Goal: Task Accomplishment & Management: Complete application form

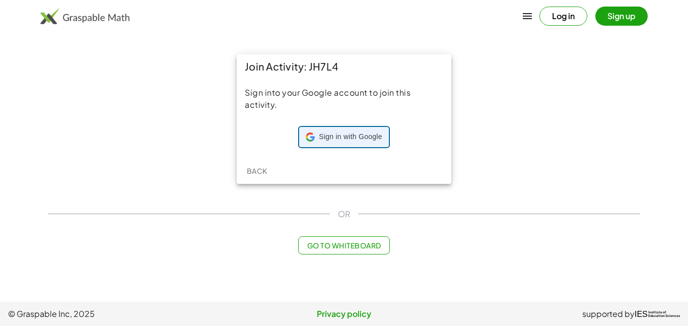
click at [342, 135] on span "Sign in with Google" at bounding box center [350, 137] width 63 height 10
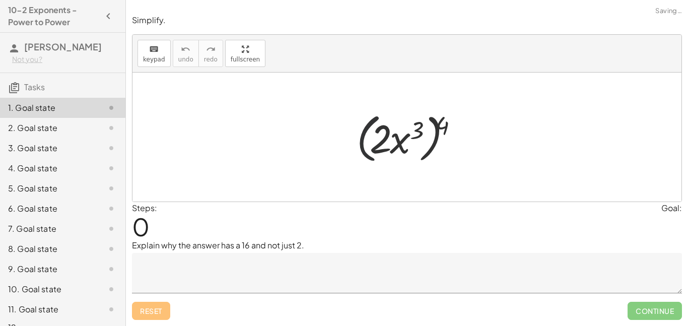
click at [367, 120] on div at bounding box center [410, 137] width 119 height 58
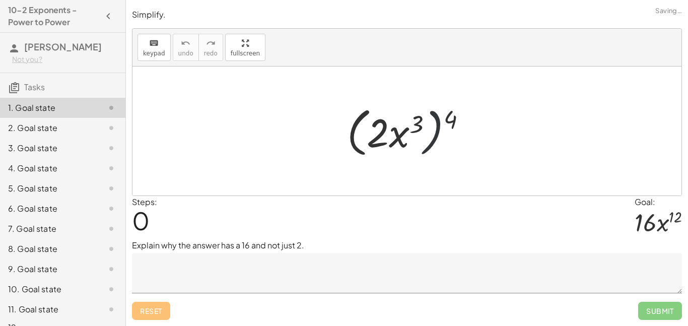
click at [442, 125] on div at bounding box center [410, 131] width 137 height 58
click at [455, 121] on div at bounding box center [410, 131] width 137 height 58
drag, startPoint x: 451, startPoint y: 120, endPoint x: 432, endPoint y: 126, distance: 20.1
click at [432, 126] on div at bounding box center [410, 131] width 137 height 58
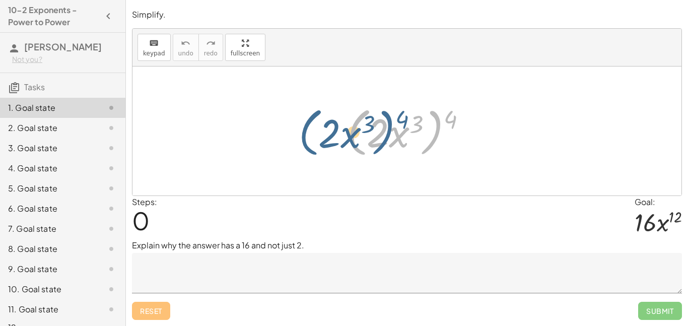
drag, startPoint x: 434, startPoint y: 122, endPoint x: 391, endPoint y: 122, distance: 43.8
click at [391, 122] on div at bounding box center [410, 131] width 137 height 58
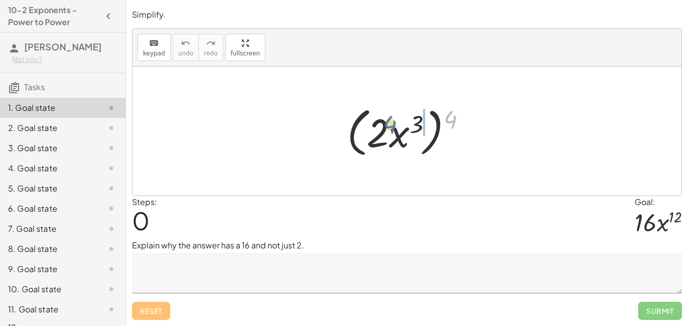
drag, startPoint x: 454, startPoint y: 118, endPoint x: 394, endPoint y: 124, distance: 60.2
click at [394, 124] on div at bounding box center [410, 131] width 137 height 58
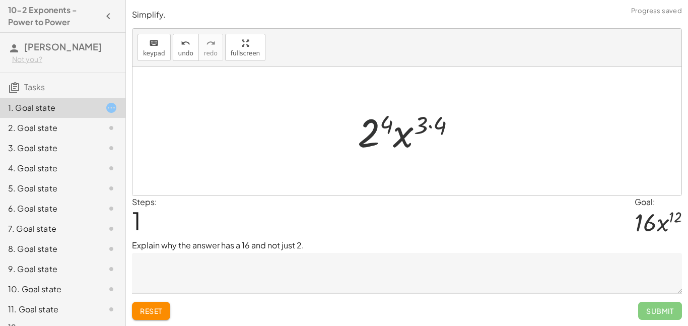
click at [364, 129] on div at bounding box center [410, 131] width 117 height 52
click at [423, 132] on div at bounding box center [411, 131] width 118 height 52
click at [427, 131] on div at bounding box center [411, 131] width 118 height 52
click at [423, 126] on div at bounding box center [411, 131] width 118 height 52
click at [434, 128] on div at bounding box center [411, 131] width 118 height 52
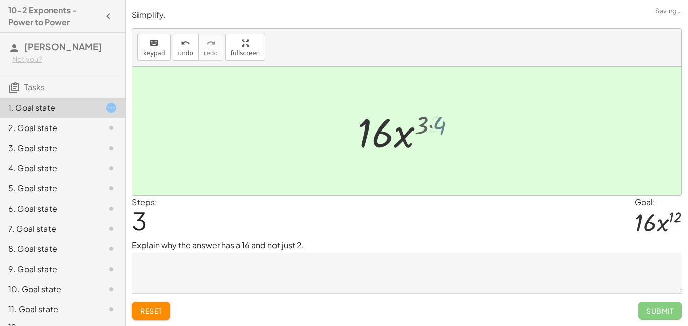
click at [424, 123] on div at bounding box center [410, 131] width 106 height 52
click at [394, 131] on div at bounding box center [410, 131] width 106 height 52
click at [195, 43] on button "undo undo" at bounding box center [186, 47] width 26 height 27
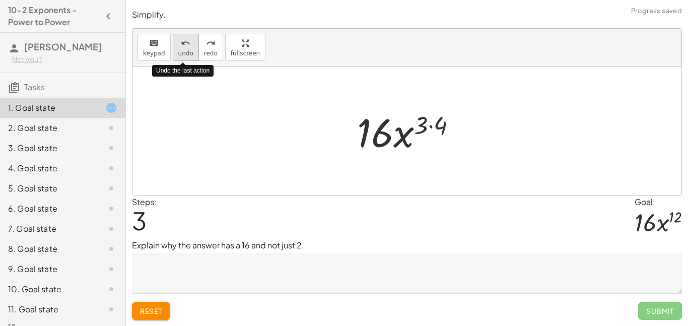
click at [195, 43] on button "undo undo" at bounding box center [186, 47] width 26 height 27
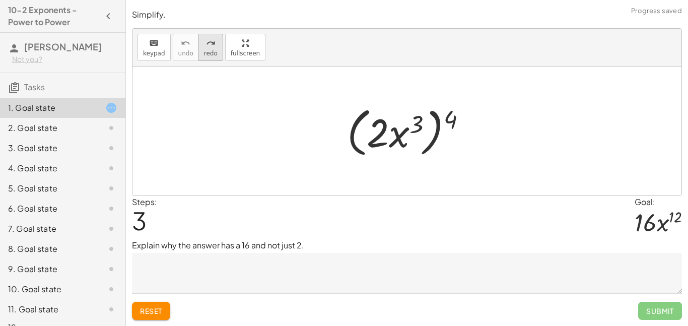
click at [216, 43] on button "redo redo" at bounding box center [210, 47] width 25 height 27
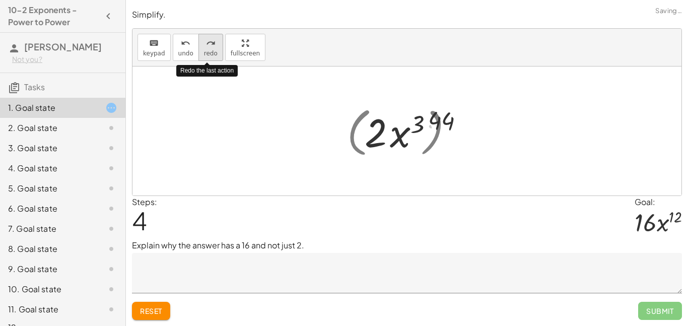
click at [216, 43] on button "redo redo" at bounding box center [210, 47] width 25 height 27
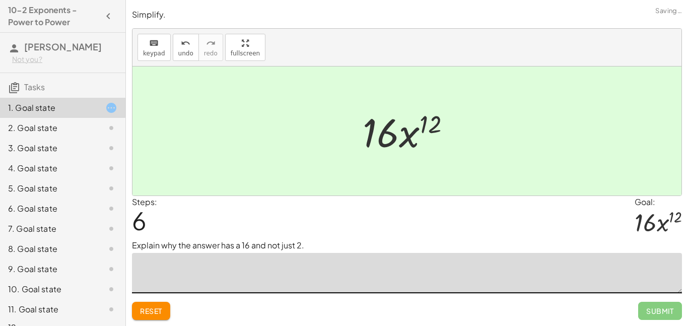
click at [260, 261] on textarea at bounding box center [407, 273] width 550 height 40
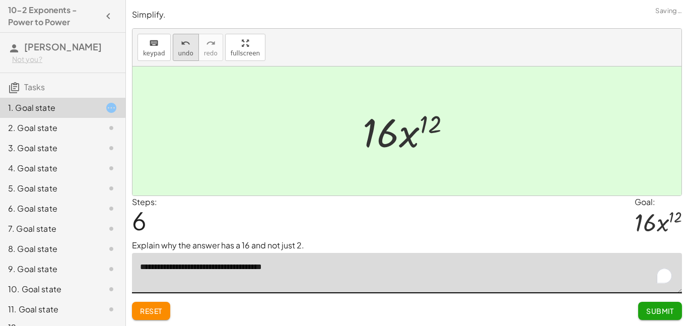
click at [173, 44] on button "undo undo" at bounding box center [186, 47] width 26 height 27
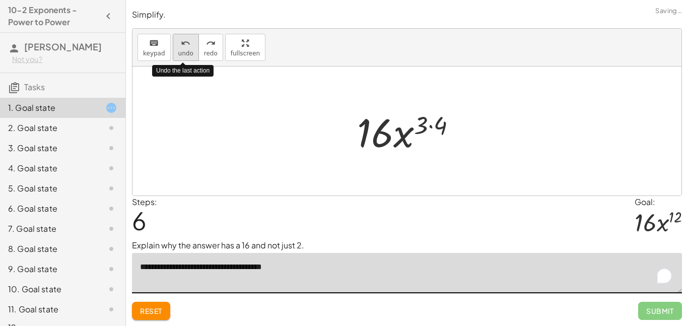
click at [174, 47] on button "undo undo" at bounding box center [186, 47] width 26 height 27
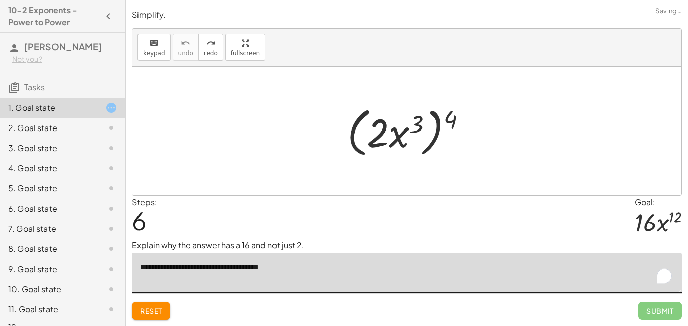
click at [328, 265] on textarea "**********" at bounding box center [407, 273] width 550 height 40
click at [403, 267] on textarea "**********" at bounding box center [407, 273] width 550 height 40
click at [461, 272] on textarea "**********" at bounding box center [407, 273] width 550 height 40
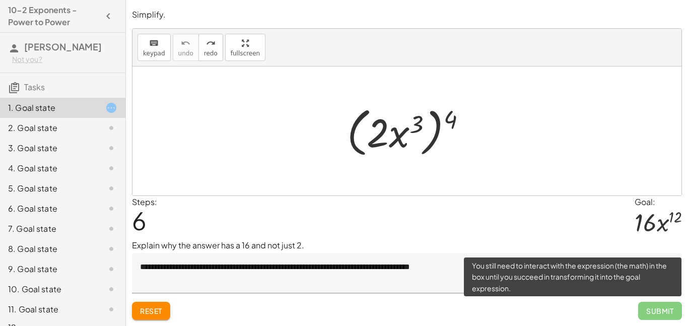
click at [662, 315] on span "Submit" at bounding box center [660, 311] width 44 height 18
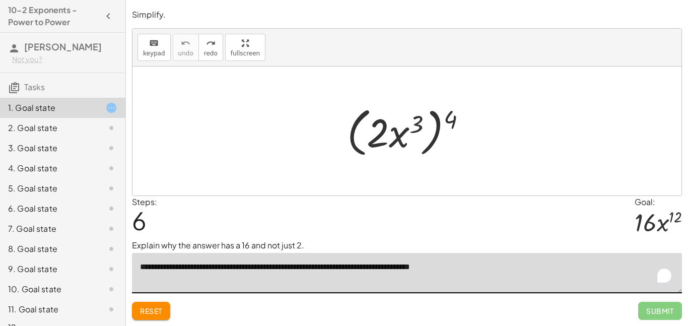
click at [477, 271] on textarea "**********" at bounding box center [407, 273] width 550 height 40
type textarea "**********"
click at [680, 310] on span "Submit" at bounding box center [660, 311] width 44 height 18
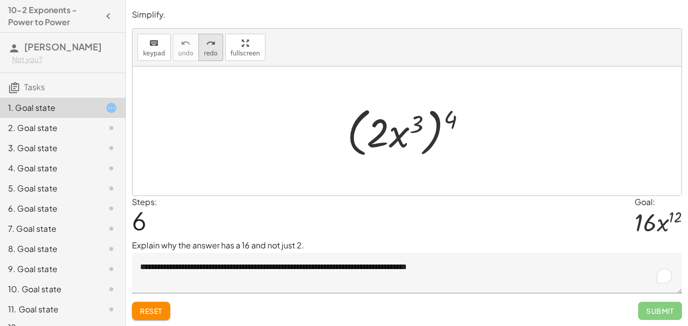
click at [204, 47] on div "redo" at bounding box center [211, 43] width 14 height 12
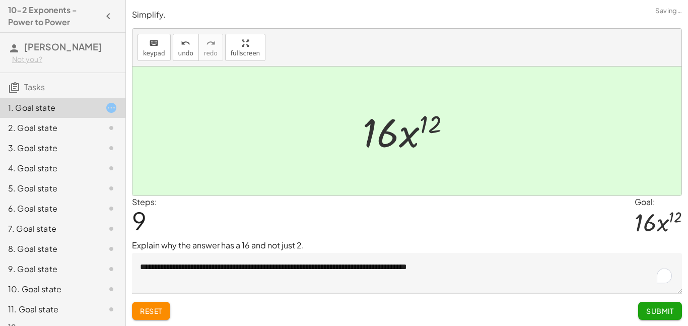
click at [671, 303] on button "Submit" at bounding box center [660, 311] width 44 height 18
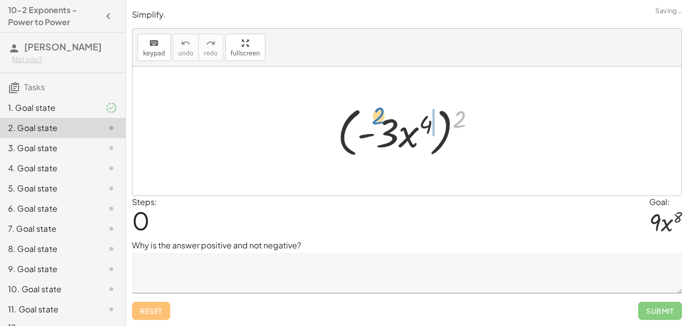
drag, startPoint x: 462, startPoint y: 121, endPoint x: 388, endPoint y: 125, distance: 74.1
click at [388, 125] on div at bounding box center [410, 131] width 156 height 58
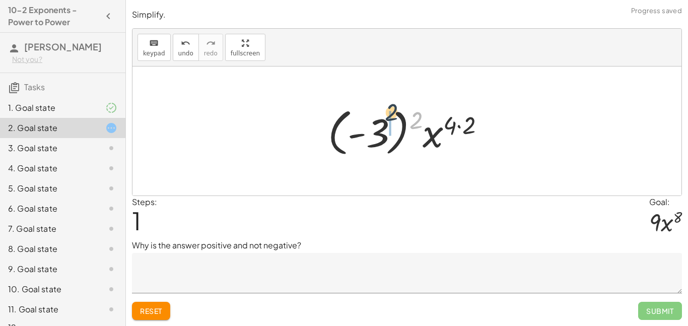
drag, startPoint x: 416, startPoint y: 119, endPoint x: 371, endPoint y: 118, distance: 44.8
click at [371, 118] on div at bounding box center [410, 131] width 175 height 56
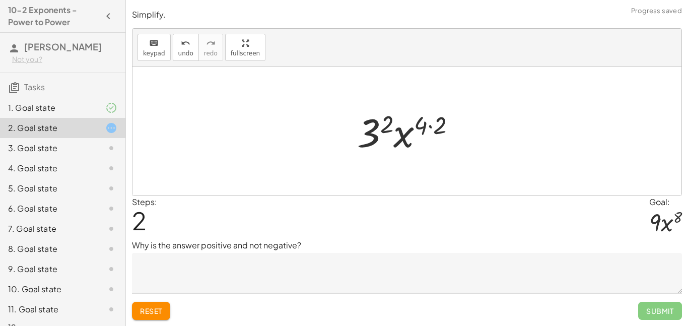
click at [369, 134] on div at bounding box center [410, 131] width 117 height 52
click at [409, 134] on div at bounding box center [410, 131] width 100 height 52
click at [396, 127] on div at bounding box center [410, 131] width 100 height 52
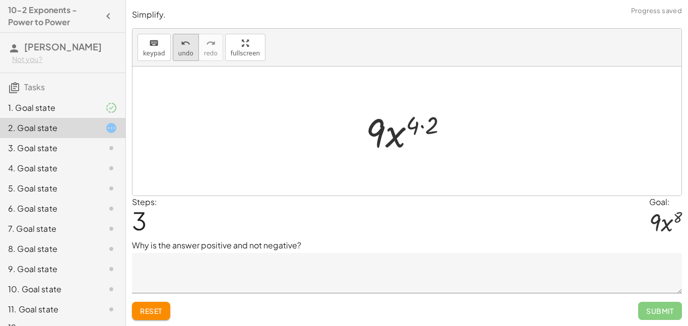
click at [183, 52] on span "undo" at bounding box center [185, 53] width 15 height 7
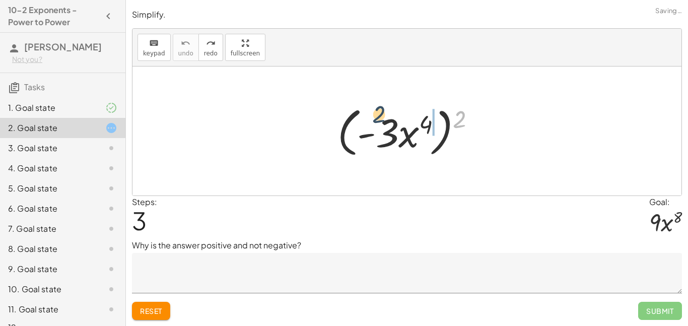
drag, startPoint x: 464, startPoint y: 115, endPoint x: 370, endPoint y: 117, distance: 93.1
click at [370, 117] on div at bounding box center [410, 131] width 156 height 58
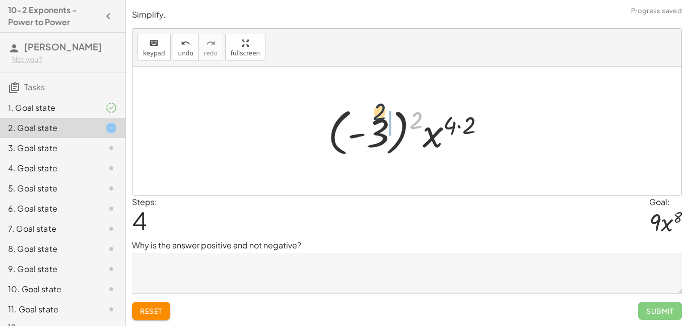
drag, startPoint x: 413, startPoint y: 123, endPoint x: 366, endPoint y: 116, distance: 46.8
click at [366, 116] on div at bounding box center [410, 131] width 175 height 56
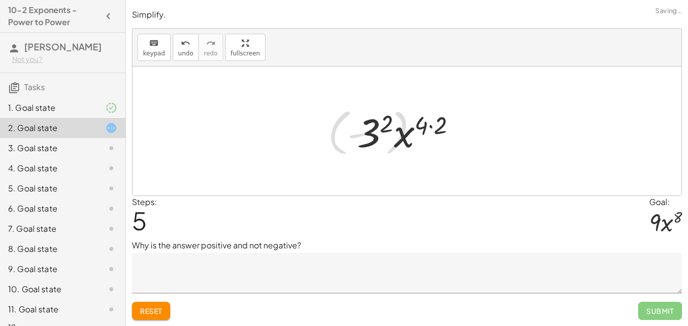
click at [372, 128] on div at bounding box center [410, 131] width 117 height 52
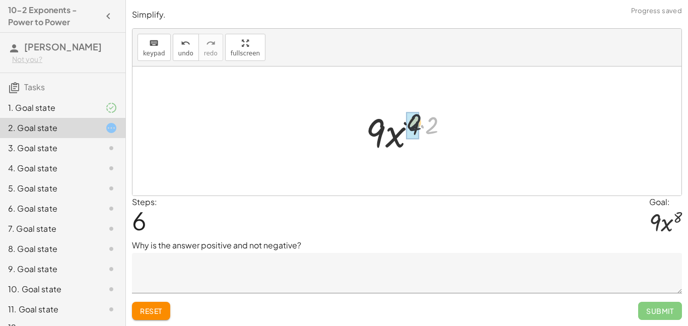
drag, startPoint x: 433, startPoint y: 129, endPoint x: 405, endPoint y: 124, distance: 28.6
click at [405, 124] on div at bounding box center [410, 131] width 100 height 52
click at [431, 128] on div at bounding box center [410, 131] width 100 height 52
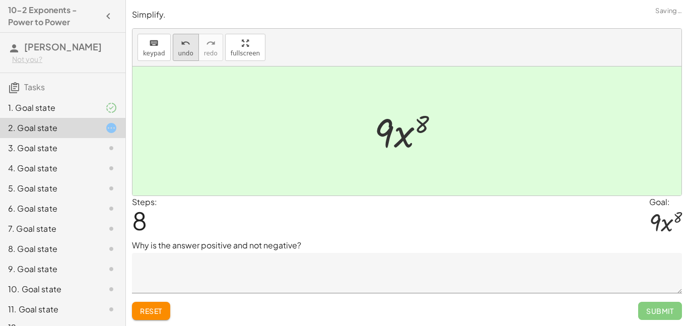
click at [179, 50] on span "undo" at bounding box center [185, 53] width 15 height 7
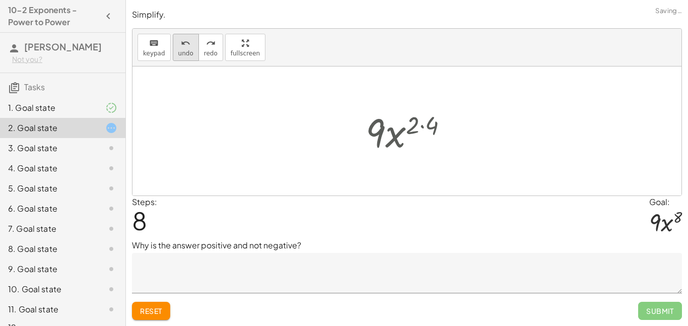
click at [179, 50] on span "undo" at bounding box center [185, 53] width 15 height 7
click at [417, 123] on div at bounding box center [410, 131] width 100 height 52
click at [429, 128] on div at bounding box center [410, 131] width 100 height 52
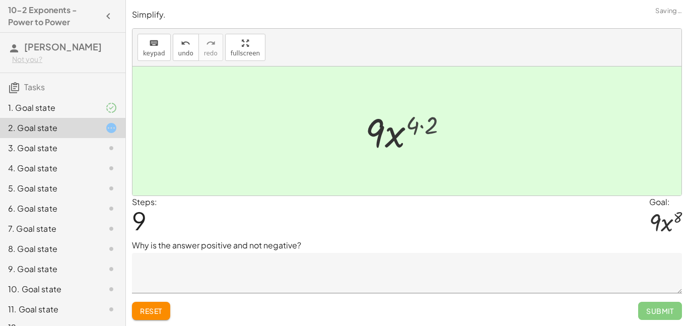
click at [429, 128] on div at bounding box center [410, 131] width 83 height 52
click at [263, 276] on textarea at bounding box center [407, 273] width 550 height 40
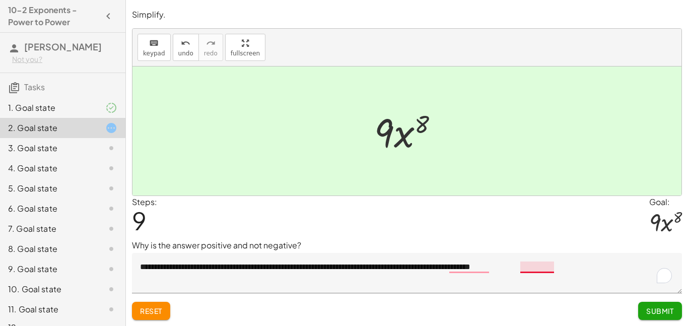
click at [539, 267] on textarea "**********" at bounding box center [407, 273] width 550 height 40
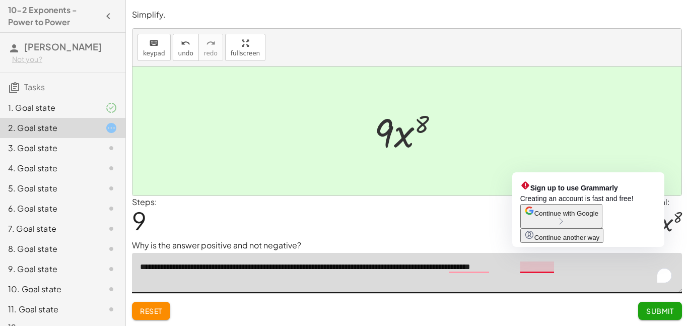
click at [539, 267] on textarea "**********" at bounding box center [407, 273] width 550 height 40
paste textarea "To enrich screen reader interactions, please activate Accessibility in Grammarl…"
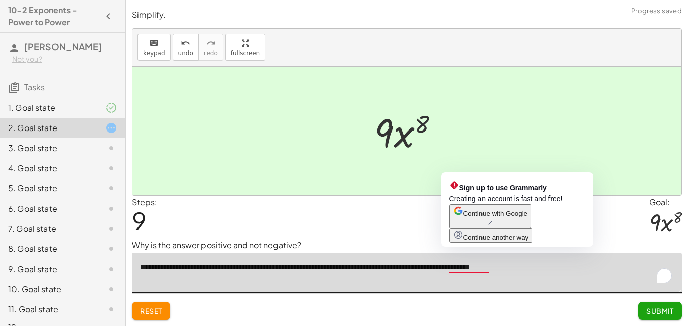
click at [470, 270] on textarea "**********" at bounding box center [407, 273] width 550 height 40
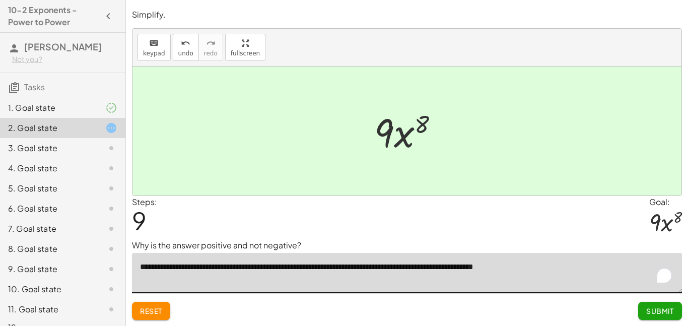
type textarea "**********"
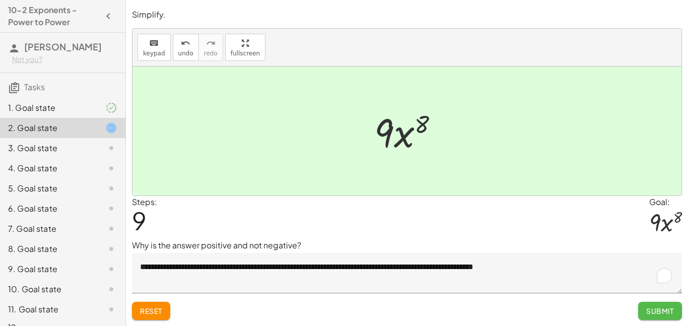
click at [665, 316] on button "Submit" at bounding box center [660, 311] width 44 height 18
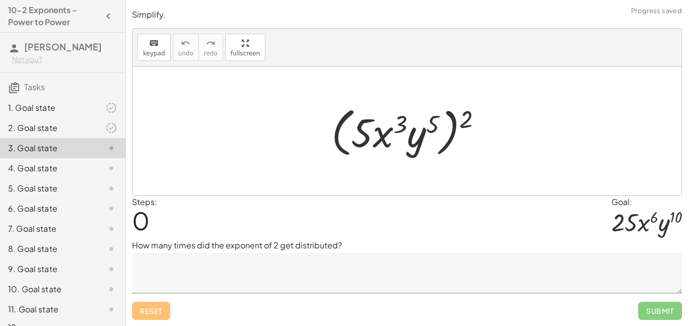
click at [468, 118] on div at bounding box center [410, 131] width 169 height 58
drag, startPoint x: 468, startPoint y: 118, endPoint x: 369, endPoint y: 120, distance: 98.7
click at [369, 120] on div at bounding box center [410, 131] width 169 height 58
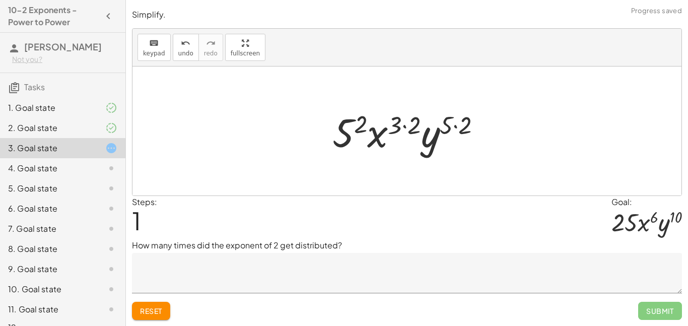
click at [362, 124] on div at bounding box center [410, 131] width 167 height 52
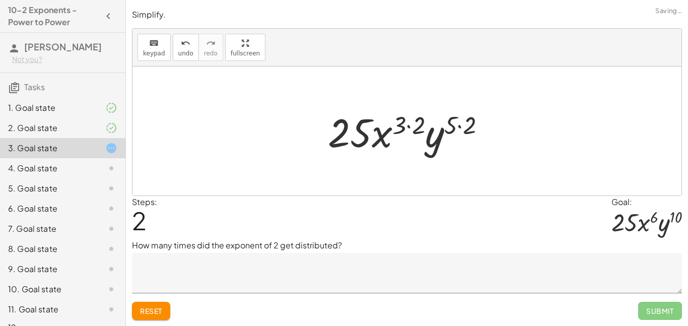
click at [311, 139] on div at bounding box center [406, 130] width 549 height 129
click at [192, 49] on button "undo undo" at bounding box center [186, 47] width 26 height 27
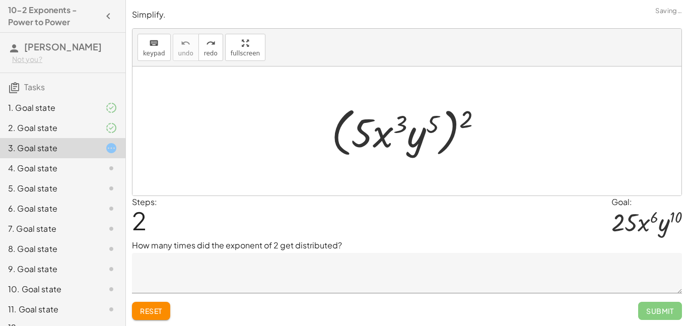
click at [477, 116] on div at bounding box center [410, 131] width 169 height 58
click at [465, 119] on div at bounding box center [410, 131] width 169 height 58
drag, startPoint x: 465, startPoint y: 119, endPoint x: 351, endPoint y: 120, distance: 113.3
click at [351, 120] on div at bounding box center [410, 131] width 169 height 58
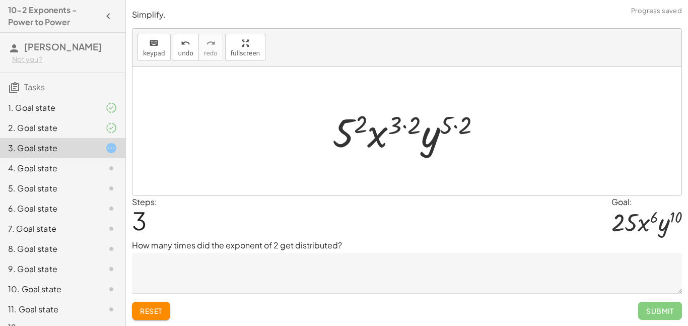
click at [359, 124] on div at bounding box center [410, 131] width 167 height 52
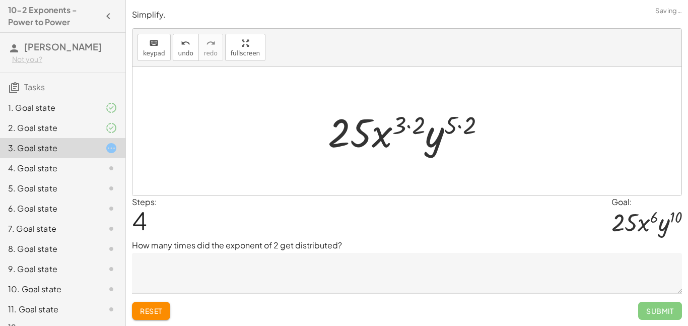
click at [407, 122] on div at bounding box center [411, 131] width 176 height 52
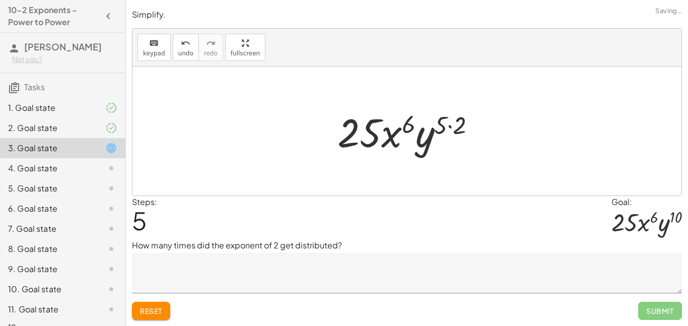
click at [461, 122] on div at bounding box center [410, 131] width 157 height 52
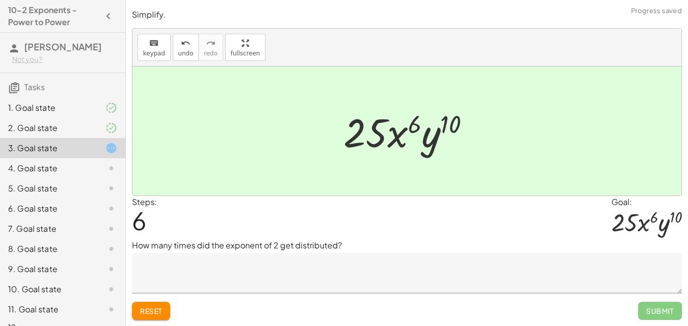
click at [319, 264] on textarea at bounding box center [407, 273] width 550 height 40
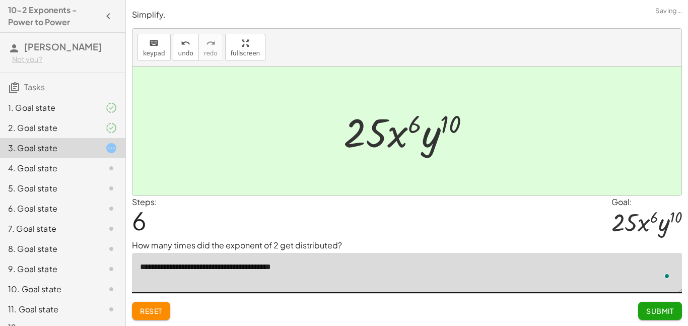
type textarea "**********"
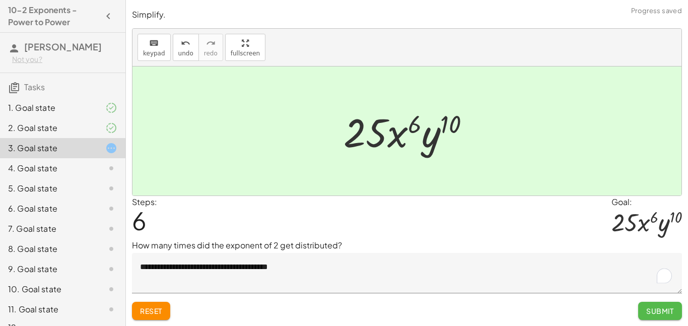
click at [675, 311] on button "Submit" at bounding box center [660, 311] width 44 height 18
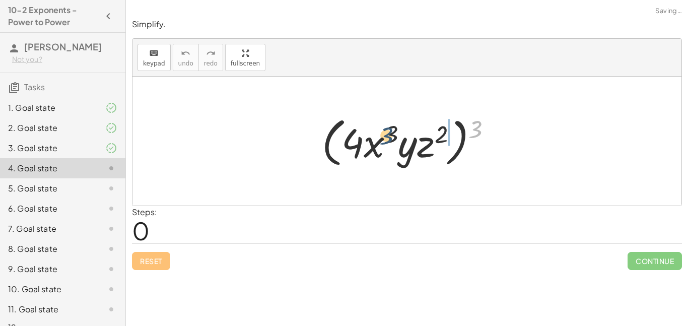
drag, startPoint x: 476, startPoint y: 126, endPoint x: 384, endPoint y: 131, distance: 92.8
click at [384, 131] on div at bounding box center [411, 141] width 188 height 58
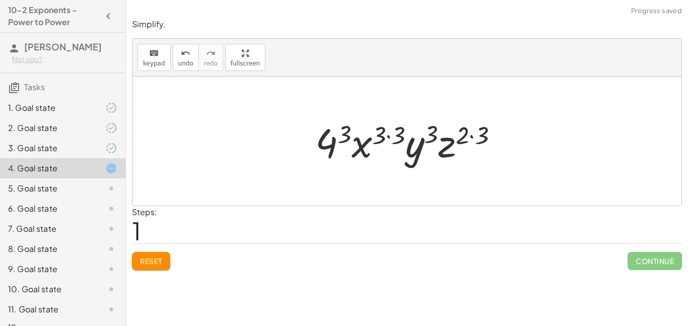
click at [347, 131] on div at bounding box center [410, 141] width 201 height 52
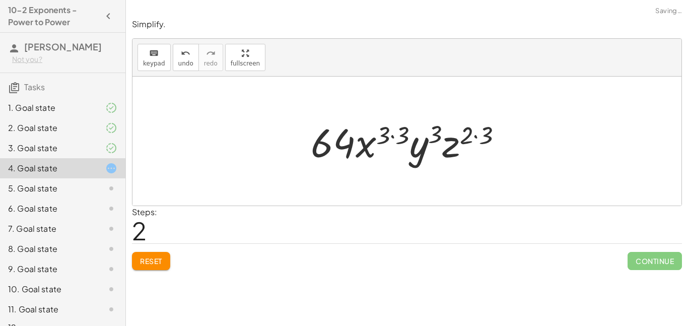
click at [162, 257] on span "Reset" at bounding box center [151, 260] width 22 height 9
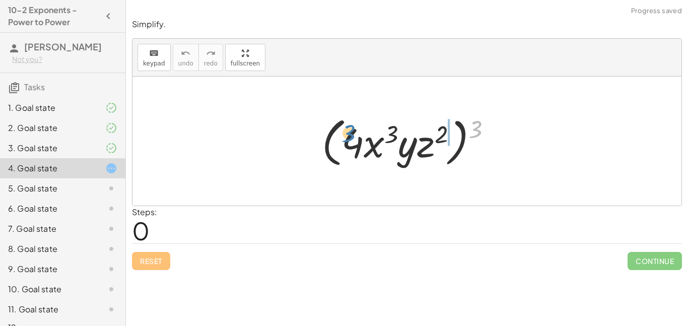
drag, startPoint x: 478, startPoint y: 133, endPoint x: 351, endPoint y: 137, distance: 126.9
click at [351, 137] on div at bounding box center [411, 141] width 188 height 58
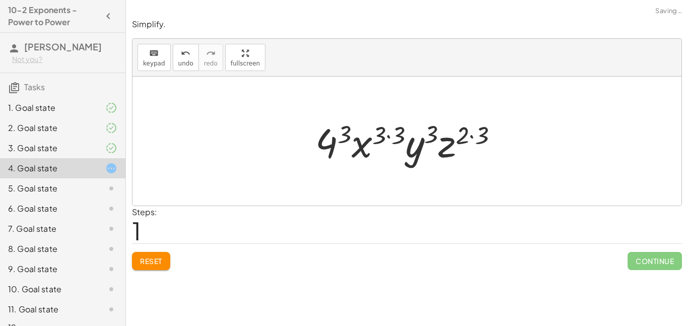
click at [343, 136] on div at bounding box center [410, 141] width 201 height 52
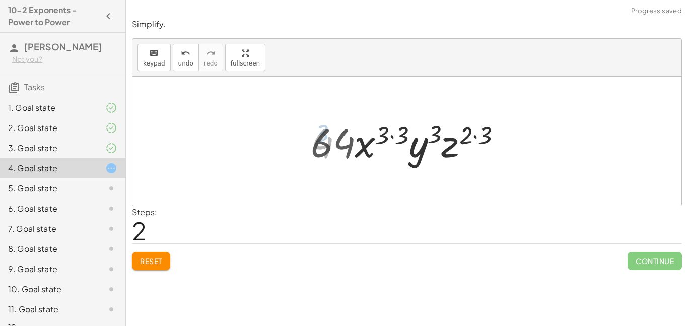
click at [382, 139] on div at bounding box center [410, 141] width 209 height 52
click at [381, 134] on div at bounding box center [410, 141] width 209 height 52
click at [427, 122] on div at bounding box center [410, 141] width 209 height 52
click at [382, 130] on div at bounding box center [410, 141] width 209 height 52
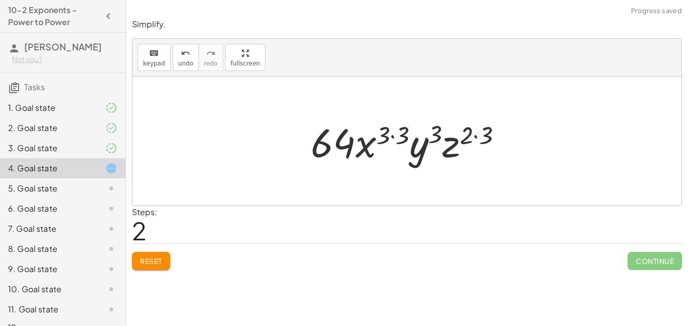
click at [382, 130] on div at bounding box center [410, 141] width 209 height 52
click at [386, 130] on div at bounding box center [410, 141] width 209 height 52
click at [387, 131] on div at bounding box center [410, 141] width 209 height 52
click at [441, 139] on div at bounding box center [410, 141] width 209 height 52
click at [436, 137] on div at bounding box center [410, 141] width 209 height 52
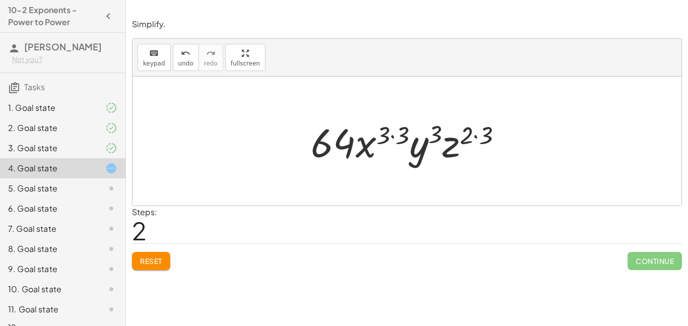
click at [484, 138] on div at bounding box center [410, 141] width 209 height 52
click at [484, 138] on div at bounding box center [411, 141] width 190 height 52
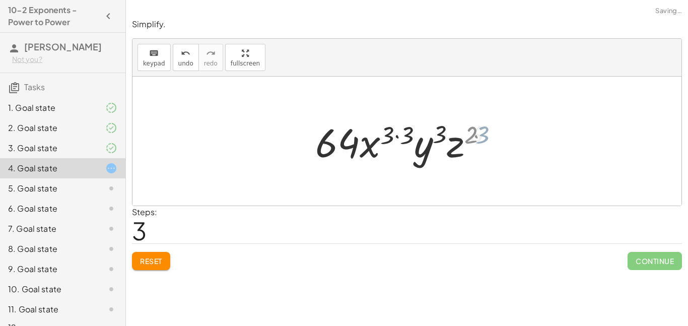
click at [462, 131] on div at bounding box center [411, 141] width 190 height 52
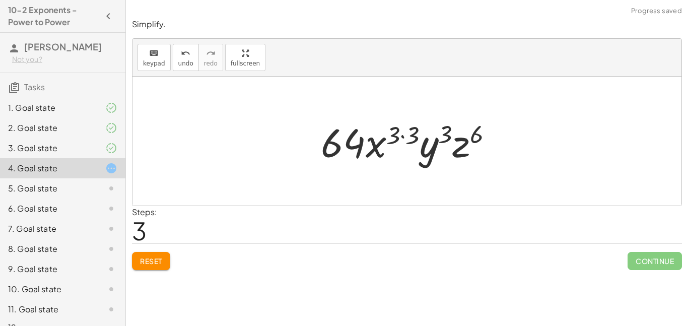
click at [414, 132] on div at bounding box center [411, 141] width 190 height 52
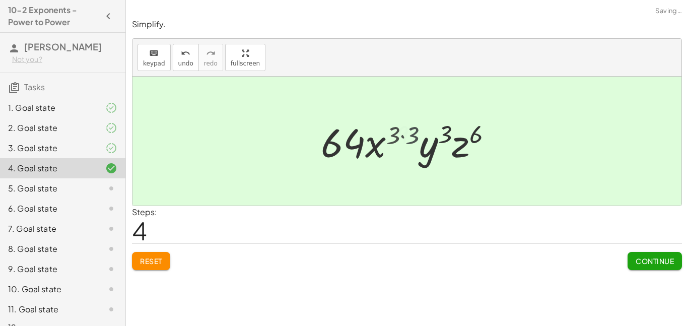
click at [414, 132] on div at bounding box center [410, 141] width 169 height 52
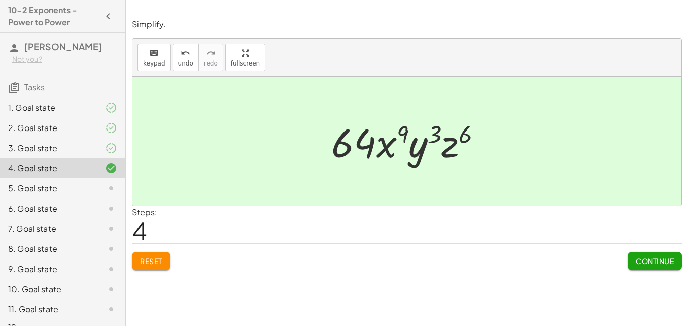
click at [649, 264] on span "Continue" at bounding box center [654, 260] width 38 height 9
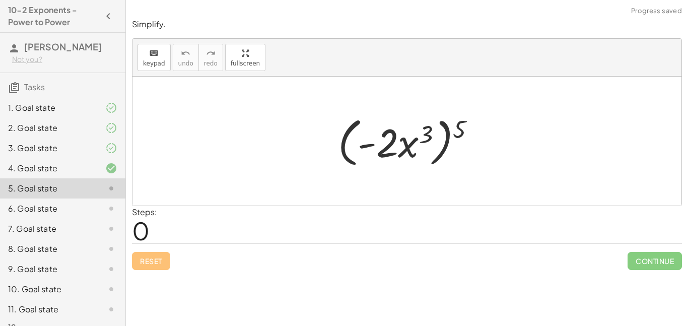
click at [384, 134] on div at bounding box center [411, 141] width 156 height 58
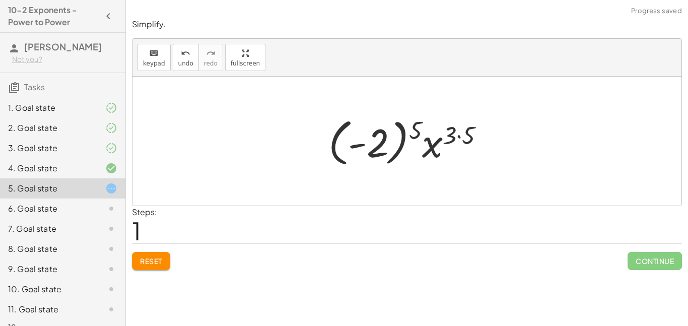
click at [411, 130] on div at bounding box center [410, 141] width 174 height 56
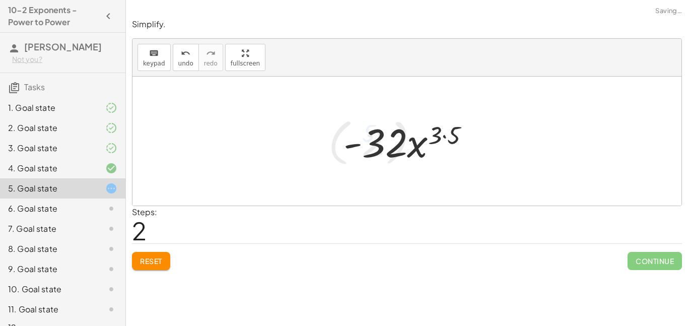
click at [428, 130] on div at bounding box center [410, 141] width 144 height 52
click at [432, 128] on div at bounding box center [410, 141] width 144 height 52
click at [434, 129] on div at bounding box center [410, 141] width 144 height 52
click at [443, 134] on div at bounding box center [410, 141] width 144 height 52
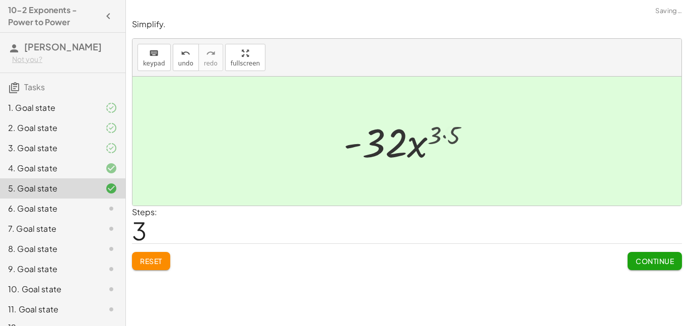
click at [443, 134] on div at bounding box center [410, 141] width 133 height 52
click at [621, 255] on div "Reset Continue" at bounding box center [407, 256] width 550 height 27
click at [638, 260] on span "Continue" at bounding box center [654, 260] width 38 height 9
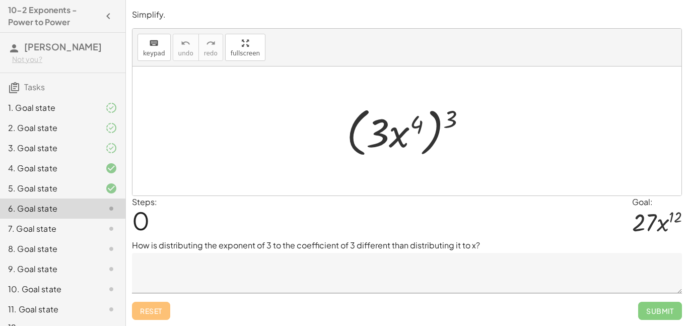
click at [190, 260] on textarea at bounding box center [407, 273] width 550 height 40
